Goal: Find specific page/section: Find specific page/section

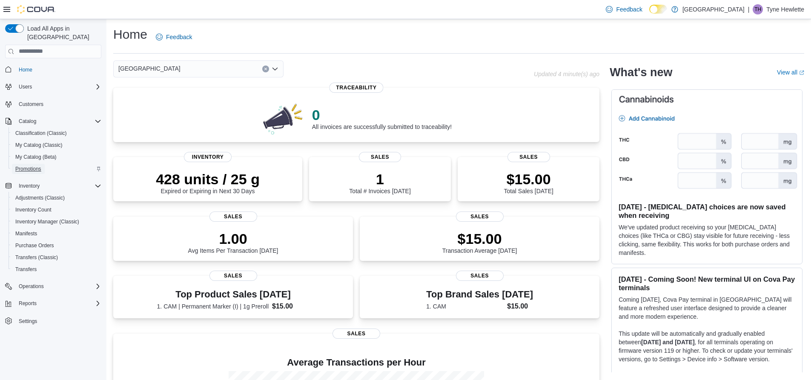
click at [41, 166] on span "Promotions" at bounding box center [28, 169] width 26 height 7
